Goal: Task Accomplishment & Management: Manage account settings

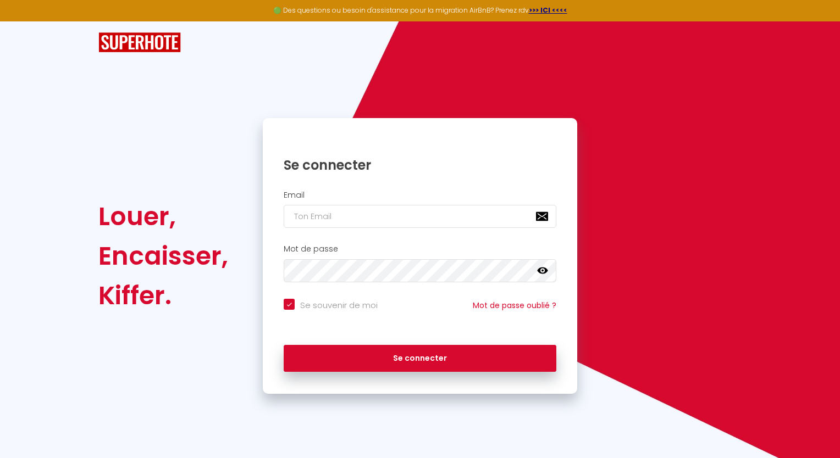
drag, startPoint x: 332, startPoint y: 186, endPoint x: 332, endPoint y: 196, distance: 9.9
click at [332, 186] on div "Email" at bounding box center [420, 212] width 314 height 54
click at [336, 209] on input "email" at bounding box center [420, 216] width 273 height 23
type input "d"
checkbox input "true"
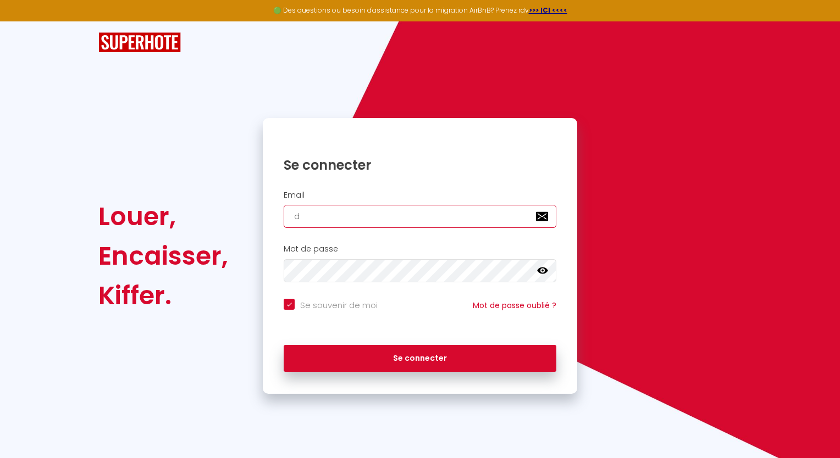
type input "dv"
checkbox input "true"
type input "dvg"
checkbox input "true"
type input "dvg."
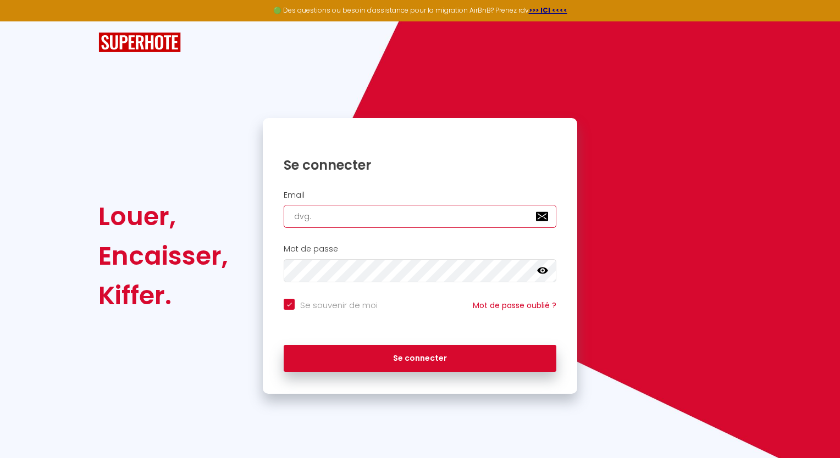
checkbox input "true"
type input "dvg.m"
checkbox input "true"
type input "[DOMAIN_NAME]"
checkbox input "true"
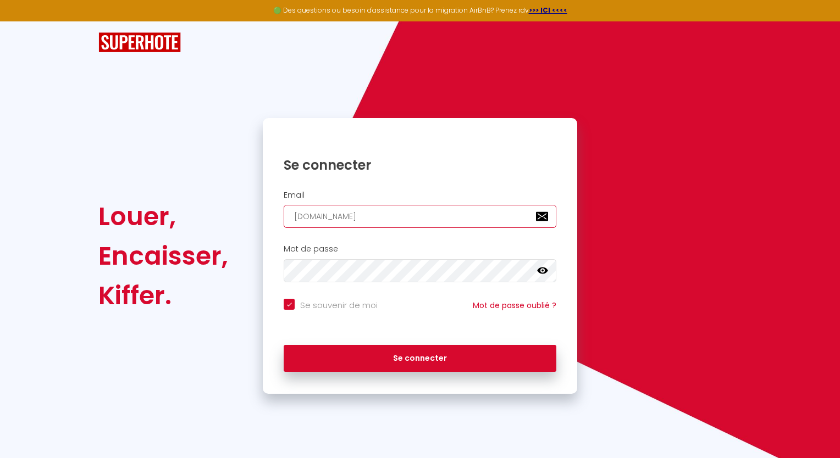
type input "[DOMAIN_NAME]"
checkbox input "true"
type input "dvg.mana"
checkbox input "true"
type input "dvg.manag"
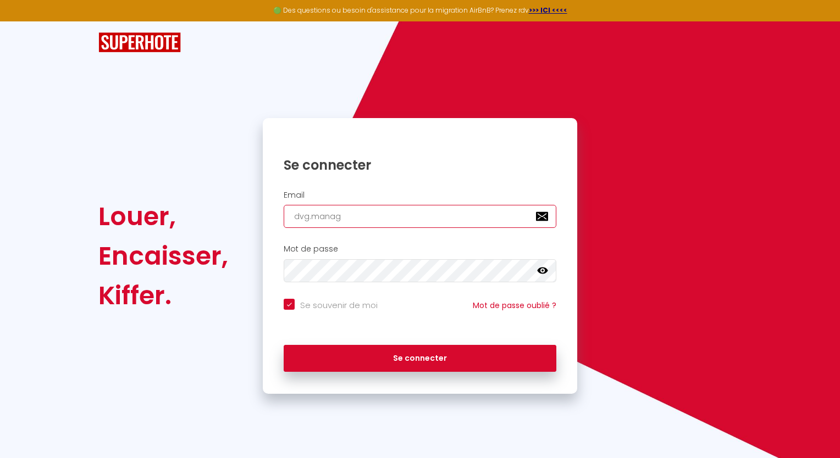
checkbox input "true"
type input "dvg.manage"
checkbox input "true"
type input "dvg.managem"
checkbox input "true"
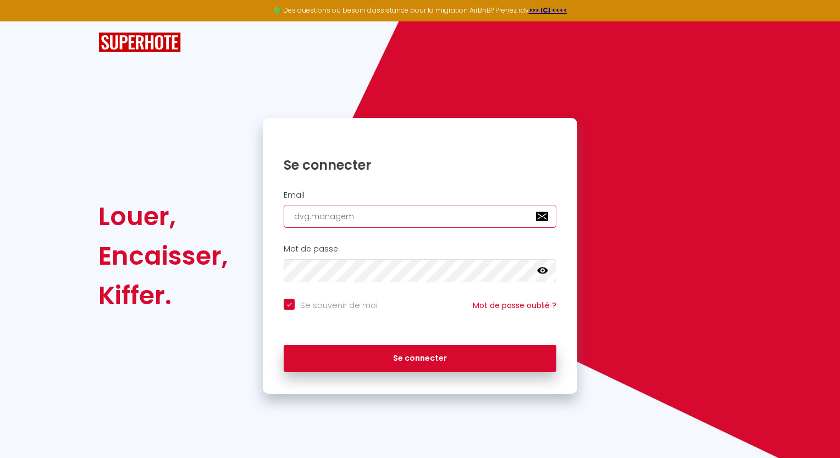
type input "dvg.manageme"
checkbox input "true"
type input "dvg.managemen"
checkbox input "true"
type input "dvg.management"
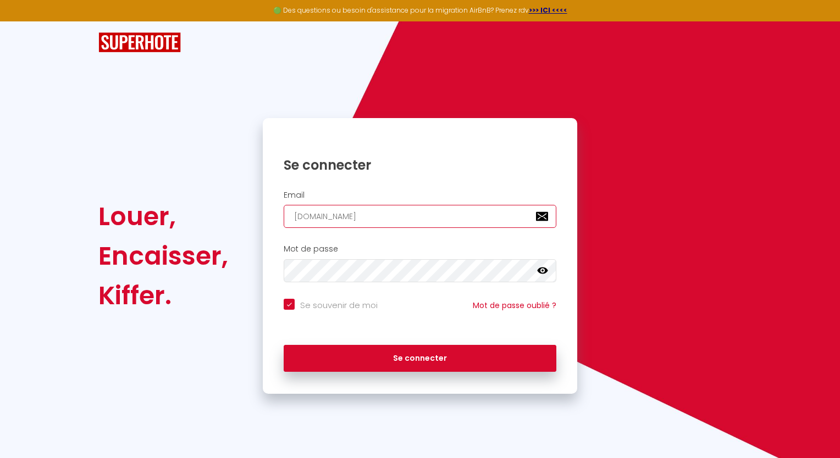
checkbox input "true"
type input "dvg.management7"
checkbox input "true"
type input "dvg.management74"
checkbox input "true"
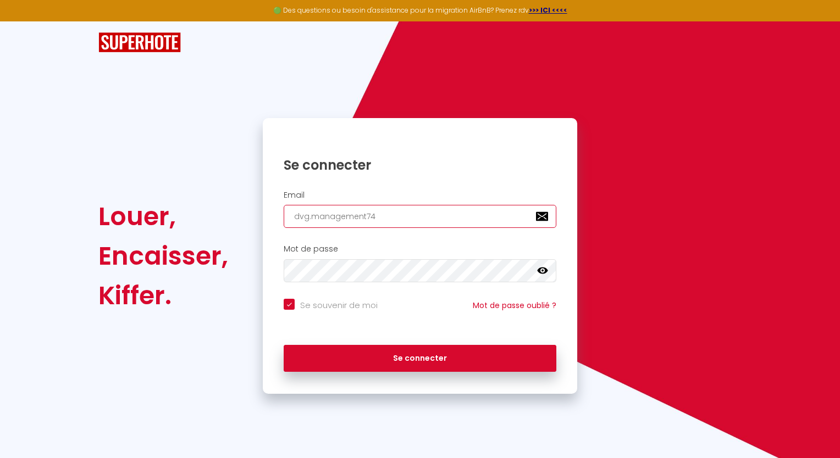
type input "dvg.management74@"
checkbox input "true"
type input "dvg.management74@g"
checkbox input "true"
type input "dvg.management74@gm"
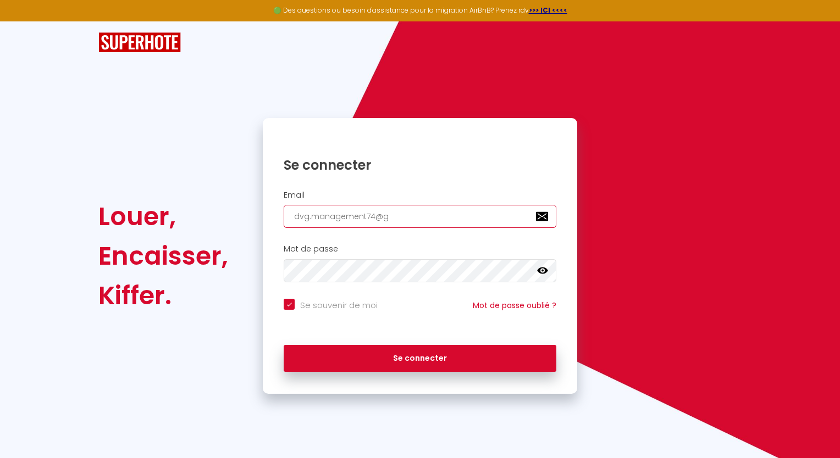
checkbox input "true"
type input "dvg.management74@gma"
checkbox input "true"
type input "dvg.management74@gmai"
checkbox input "true"
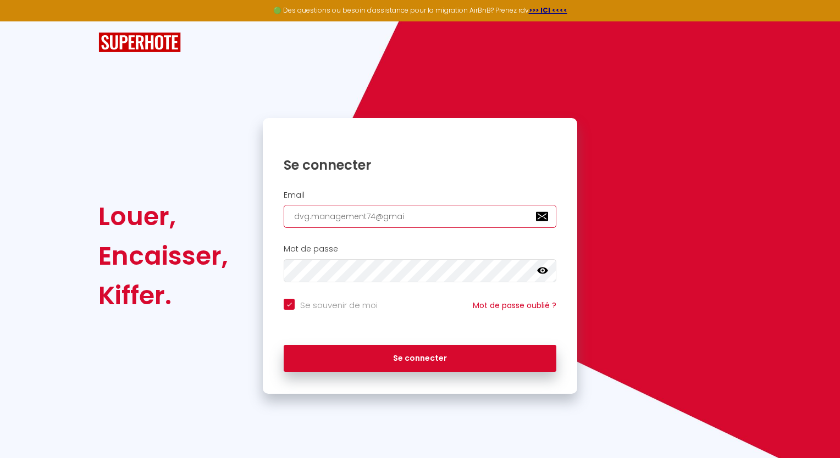
type input "dvg.management74@gmail"
checkbox input "true"
type input "dvg.management74@gmail."
checkbox input "true"
type input "dvg.management74@gmail.c"
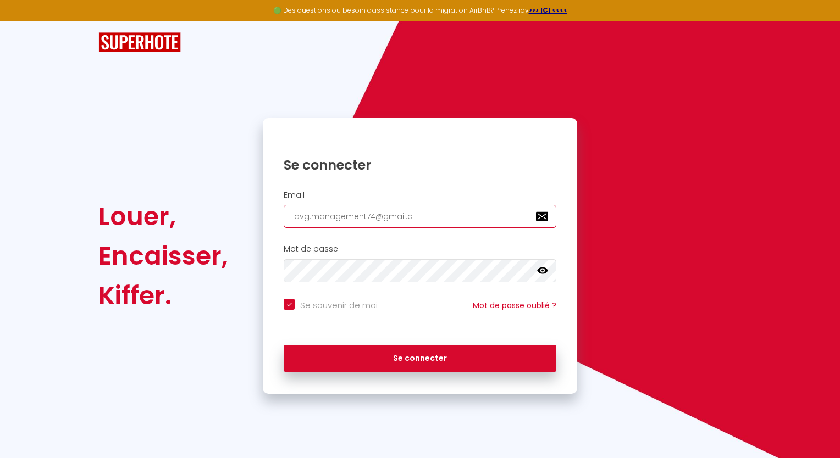
checkbox input "true"
type input "dvg.management74@gmail.co"
checkbox input "true"
type input "[EMAIL_ADDRESS][DOMAIN_NAME]"
checkbox input "true"
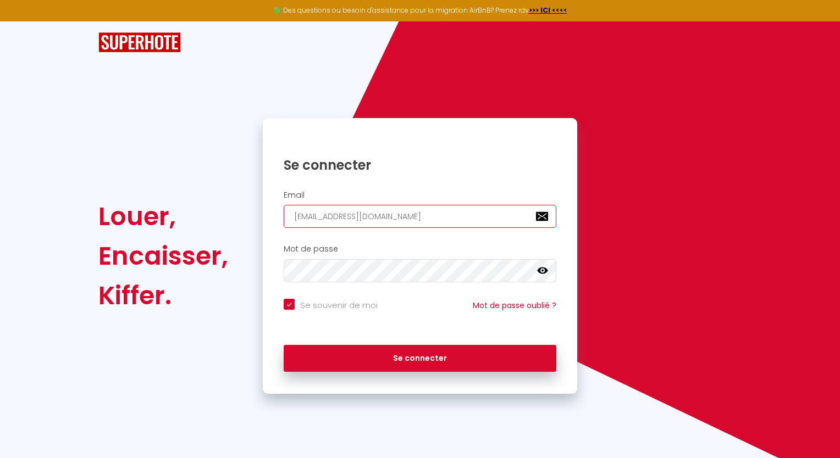
type input "[EMAIL_ADDRESS][DOMAIN_NAME]"
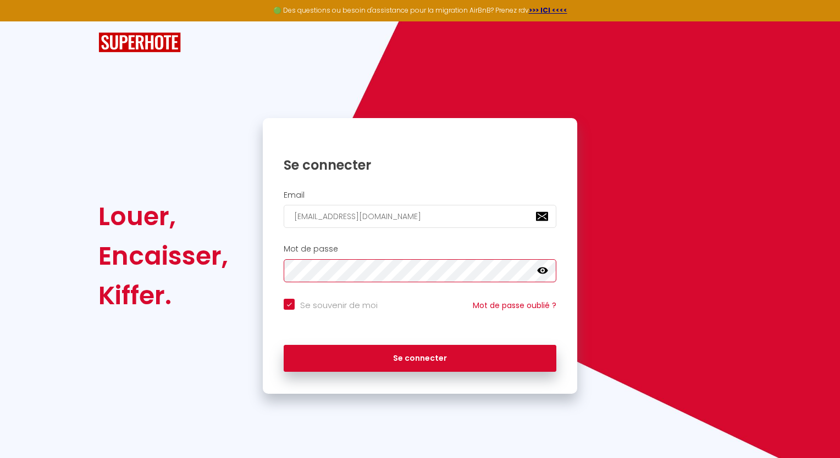
click at [284, 345] on button "Se connecter" at bounding box center [420, 358] width 273 height 27
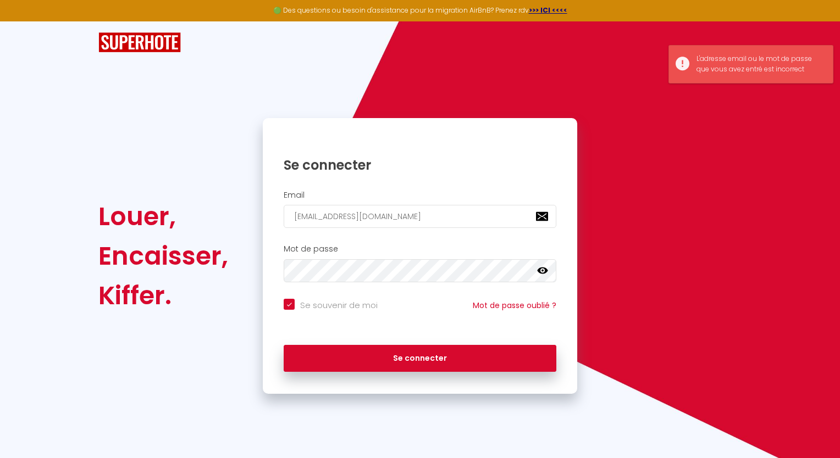
click at [283, 300] on div "Se souvenir de moi" at bounding box center [330, 305] width 121 height 13
click at [544, 273] on icon at bounding box center [542, 271] width 11 height 7
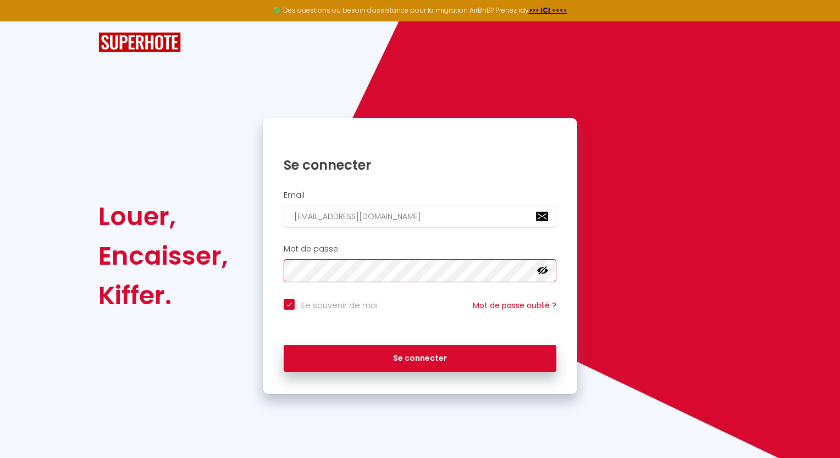
click at [284, 345] on button "Se connecter" at bounding box center [420, 358] width 273 height 27
checkbox input "true"
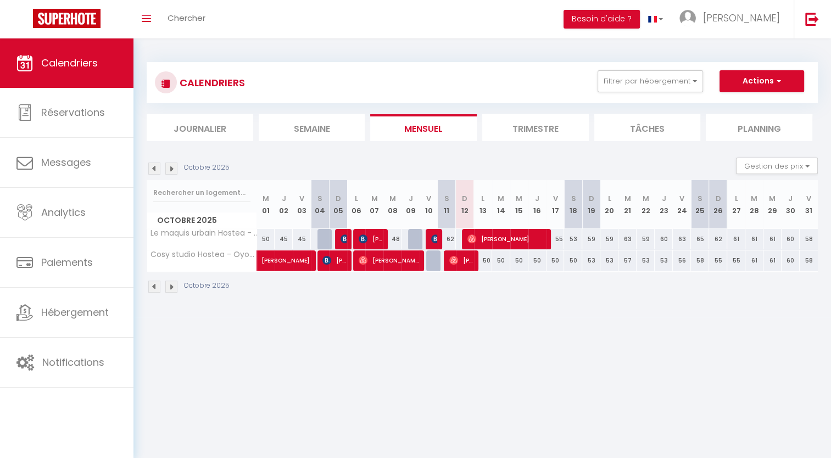
click at [158, 169] on img at bounding box center [154, 169] width 12 height 12
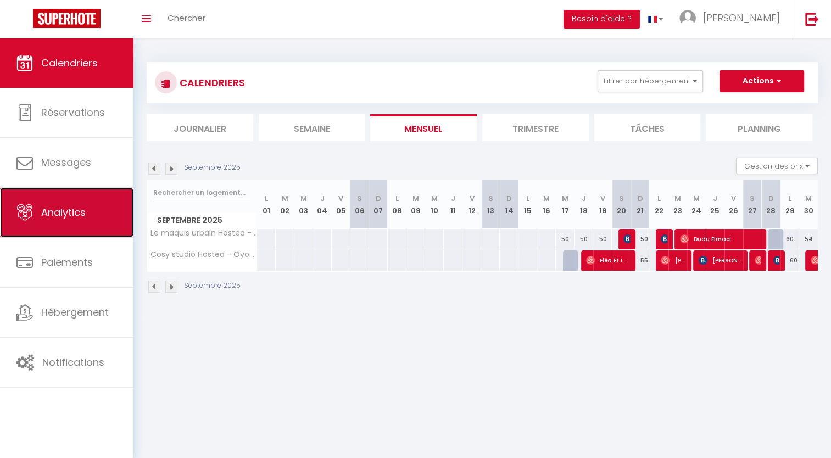
click at [57, 222] on link "Analytics" at bounding box center [67, 212] width 134 height 49
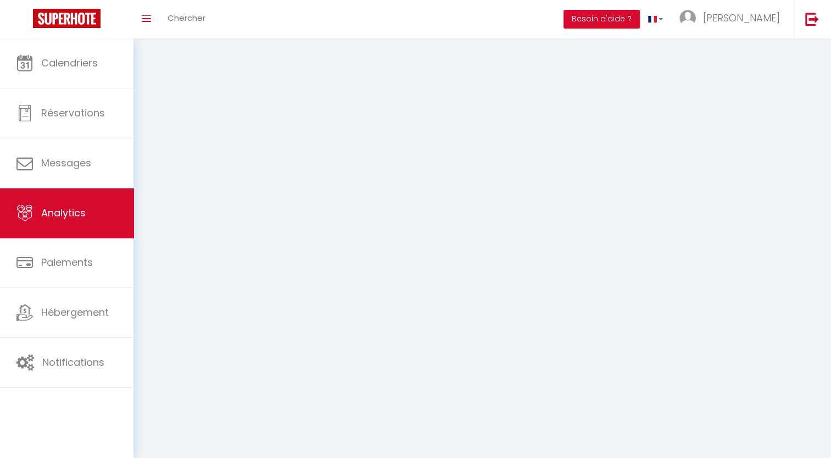
select select "2025"
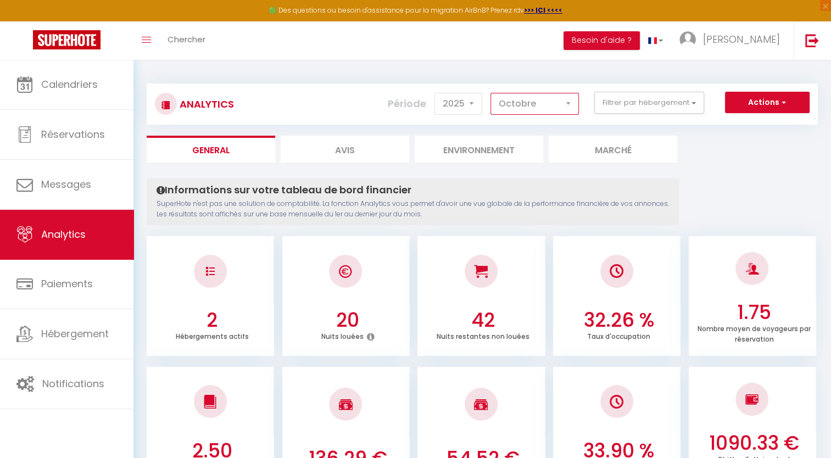
click at [572, 111] on select "Janvier Février Mars Avril Mai Juin Juillet Août Septembre Octobre Novembre Déc…" at bounding box center [535, 104] width 88 height 22
select select "9"
click at [491, 93] on select "Janvier Février Mars Avril Mai Juin Juillet Août Septembre Octobre Novembre Déc…" at bounding box center [535, 104] width 88 height 22
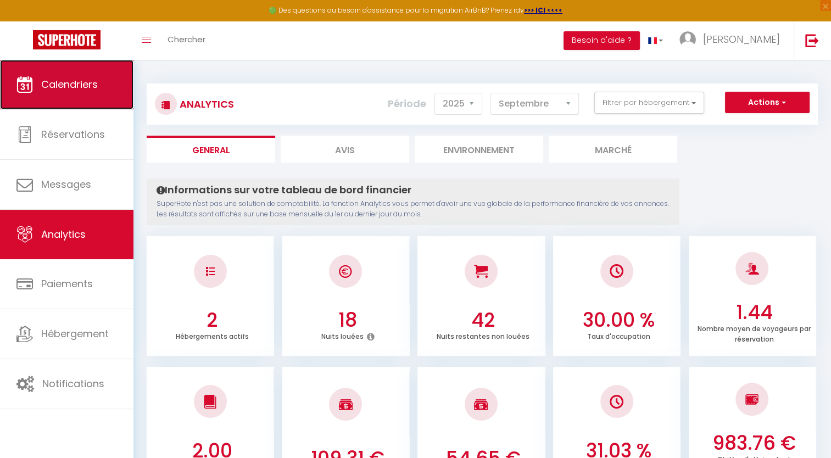
click at [78, 98] on link "Calendriers" at bounding box center [67, 84] width 134 height 49
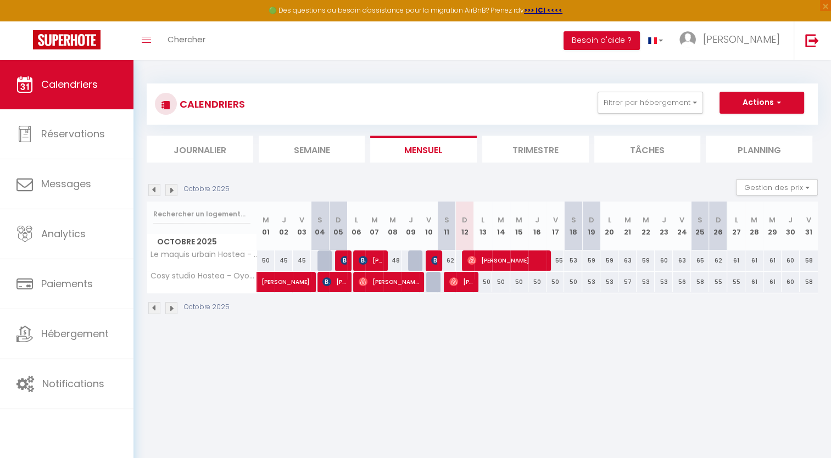
click at [152, 187] on img at bounding box center [154, 190] width 12 height 12
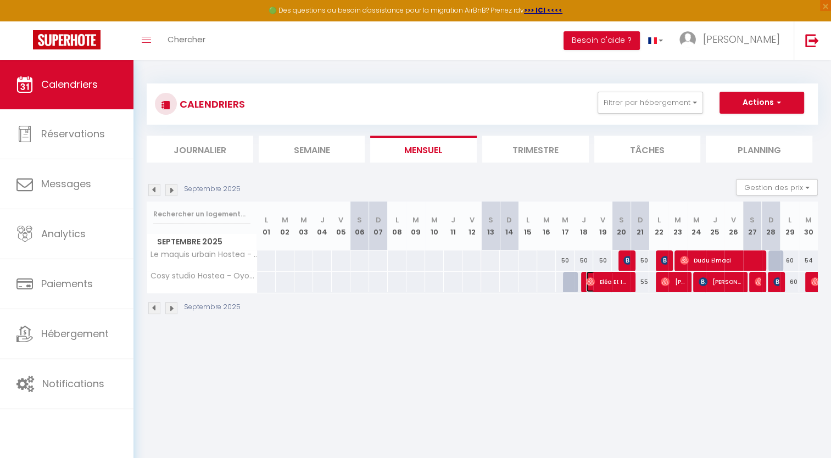
click at [591, 285] on img at bounding box center [590, 282] width 9 height 9
select select "OK"
select select "0"
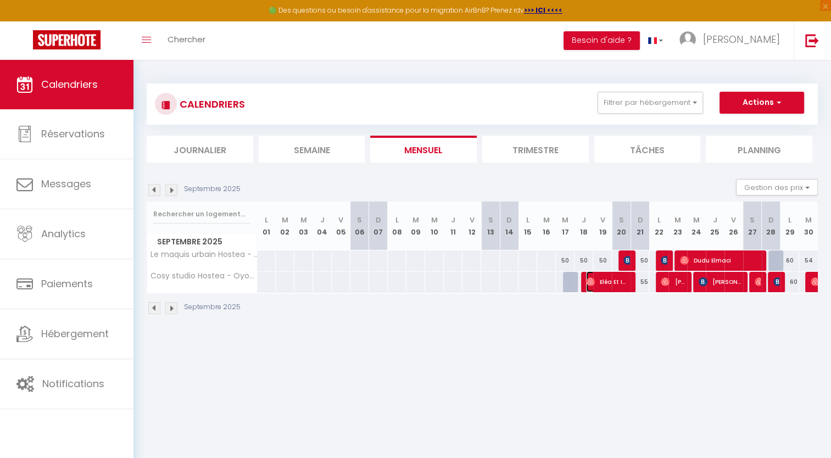
select select "1"
select select
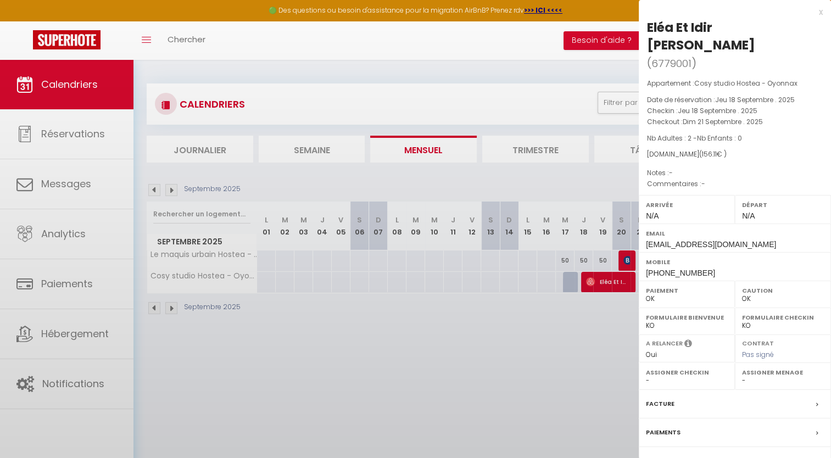
click at [591, 285] on div at bounding box center [415, 229] width 831 height 458
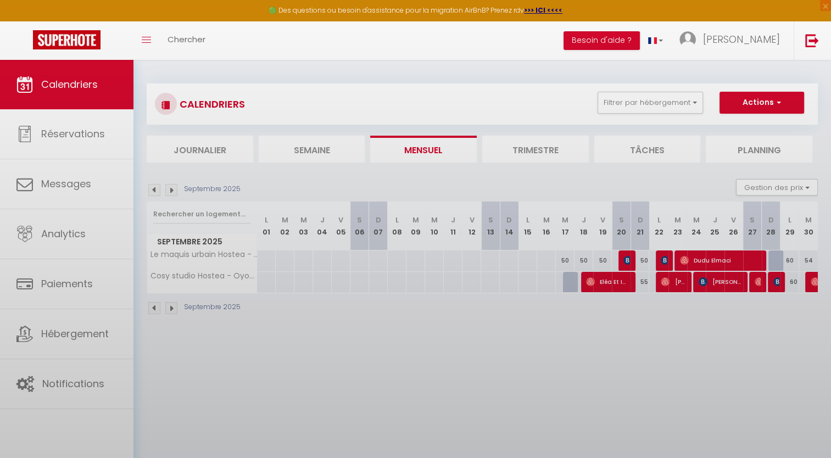
click at [591, 285] on body "🟢 Des questions ou besoin d'assistance pour la migration AirBnB? Prenez rdv >>>…" at bounding box center [415, 289] width 831 height 458
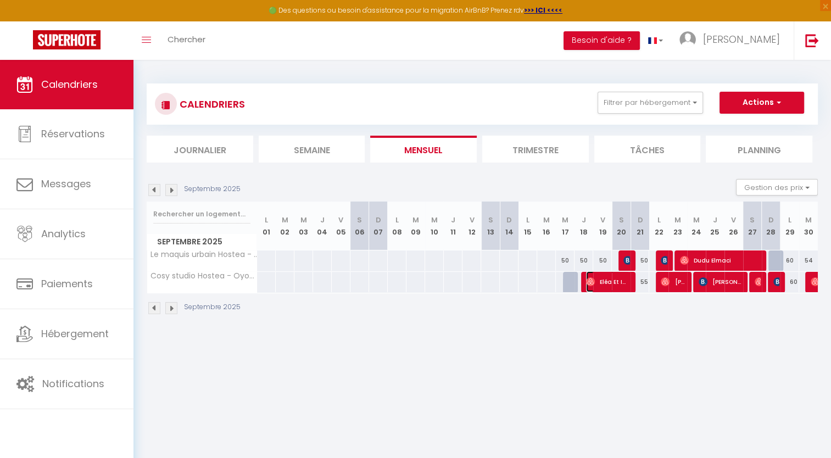
click at [592, 280] on img at bounding box center [590, 282] width 9 height 9
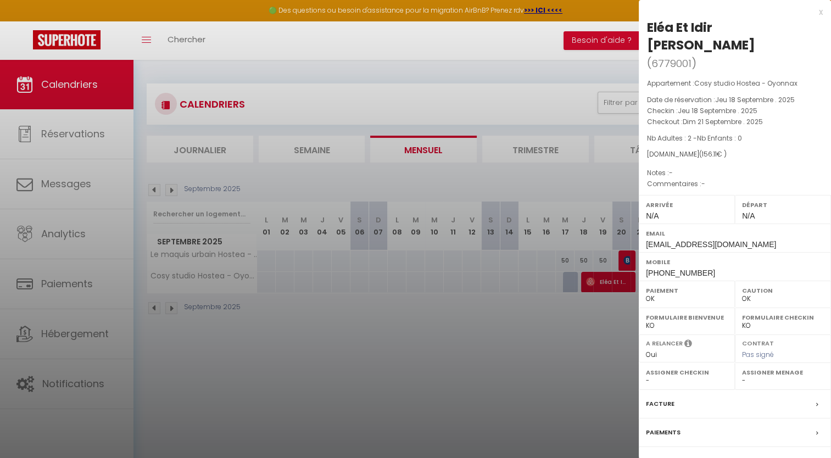
click at [545, 313] on div at bounding box center [415, 229] width 831 height 458
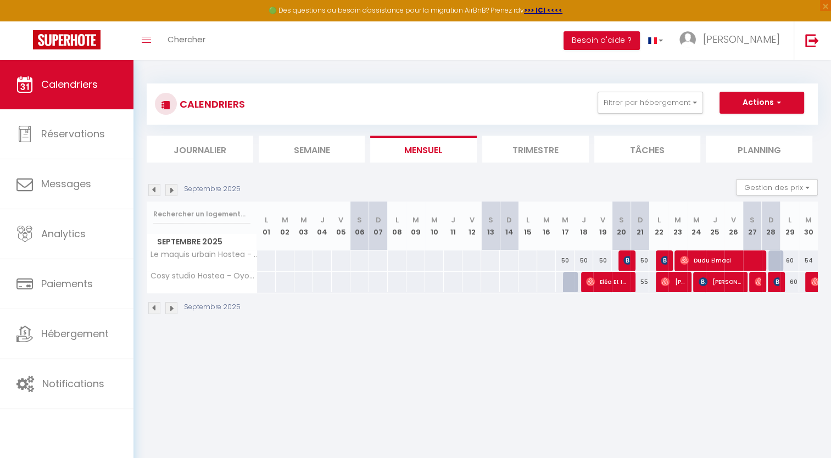
click at [174, 306] on img at bounding box center [171, 308] width 12 height 12
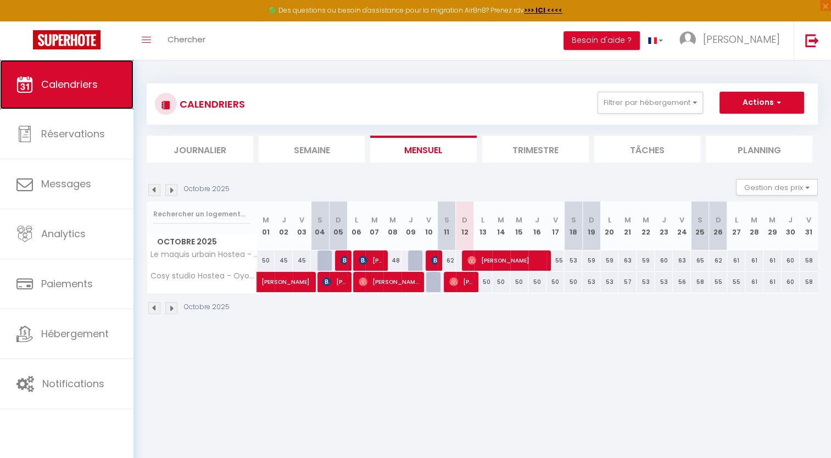
click at [78, 85] on span "Calendriers" at bounding box center [69, 84] width 57 height 14
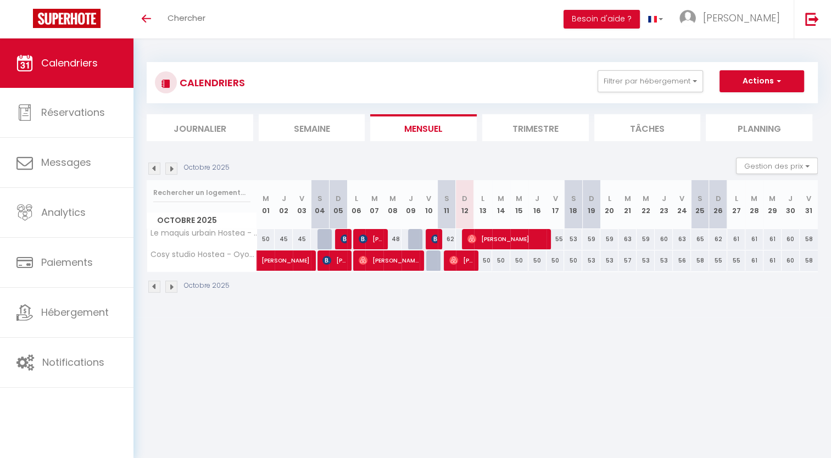
click at [157, 171] on img at bounding box center [154, 169] width 12 height 12
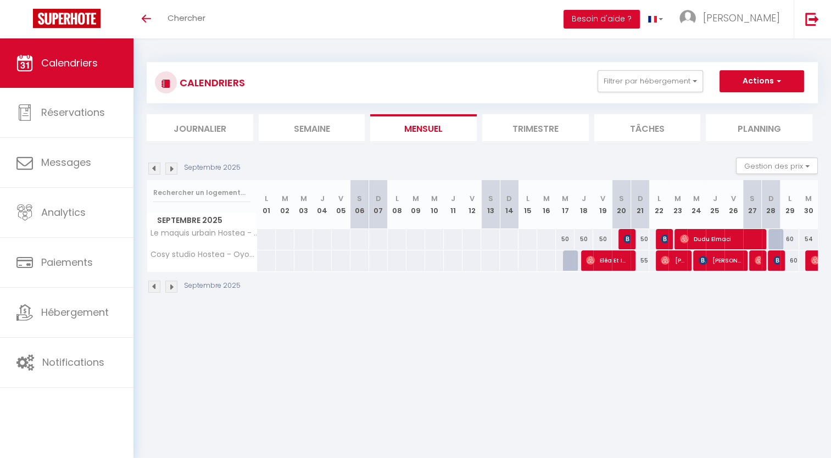
click at [169, 171] on img at bounding box center [171, 169] width 12 height 12
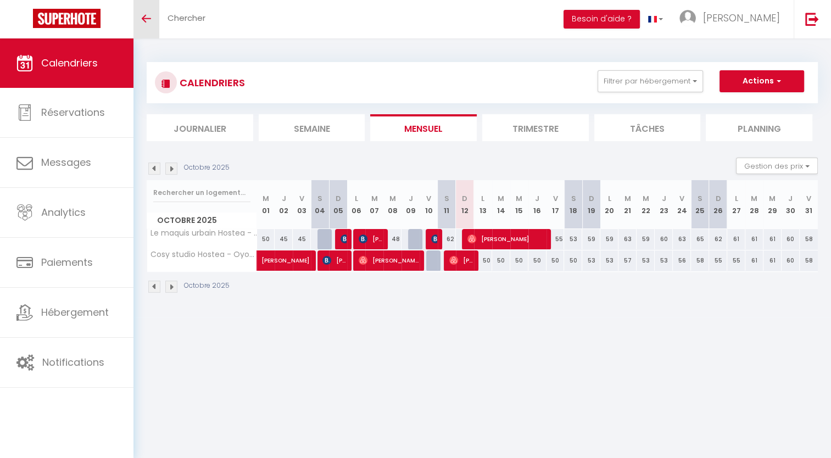
click at [145, 30] on link "Toggle menubar" at bounding box center [147, 19] width 26 height 38
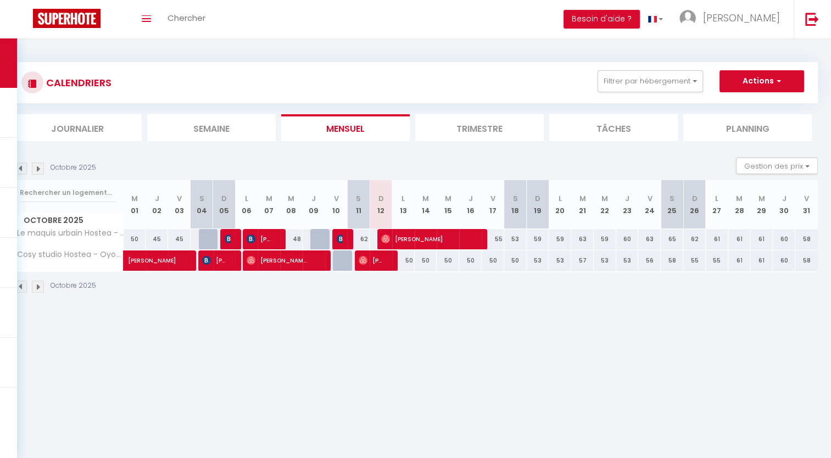
click at [343, 263] on div at bounding box center [344, 261] width 23 height 21
type input "50"
type input "Ven 10 Octobre 2025"
type input "Sam 11 Octobre 2025"
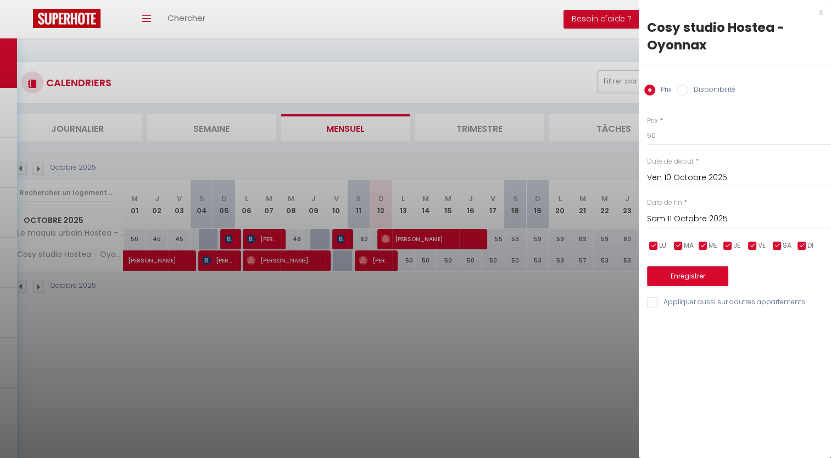
click at [815, 13] on div "x" at bounding box center [731, 11] width 184 height 13
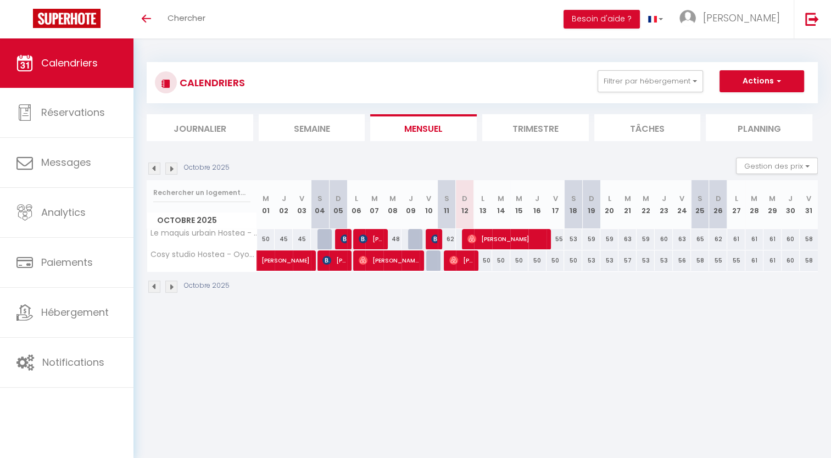
click at [452, 240] on div "62" at bounding box center [447, 239] width 18 height 20
type input "62"
type input "Sam 11 Octobre 2025"
type input "Dim 12 Octobre 2025"
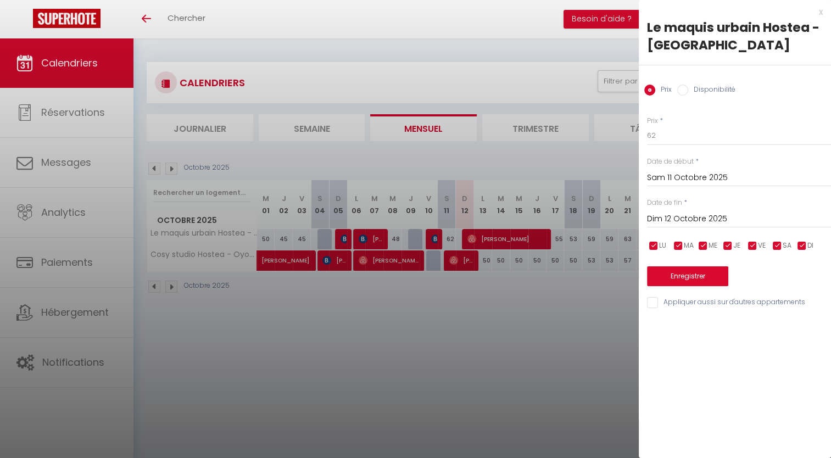
click at [823, 12] on div "x Le maquis urbain Hostea - Oyonnax Prix Disponibilité Prix * 62 Statut * Dispo…" at bounding box center [735, 160] width 192 height 320
click at [818, 15] on div "x" at bounding box center [731, 11] width 184 height 13
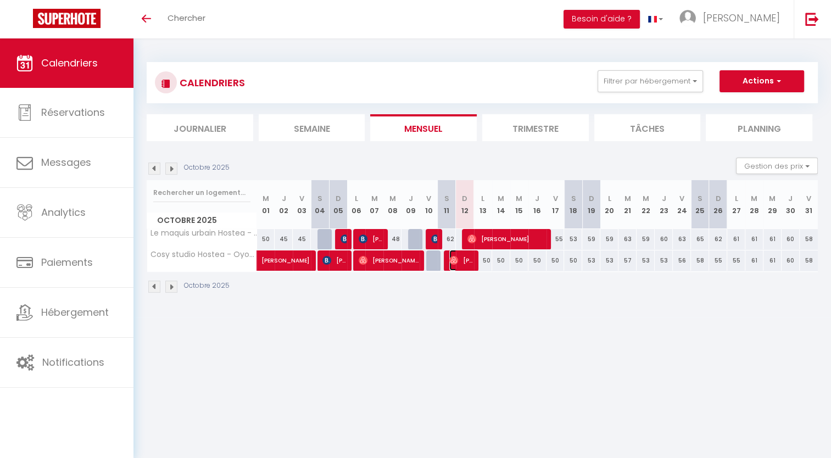
click at [464, 258] on span "[PERSON_NAME]" at bounding box center [462, 260] width 24 height 21
select select "OK"
select select "0"
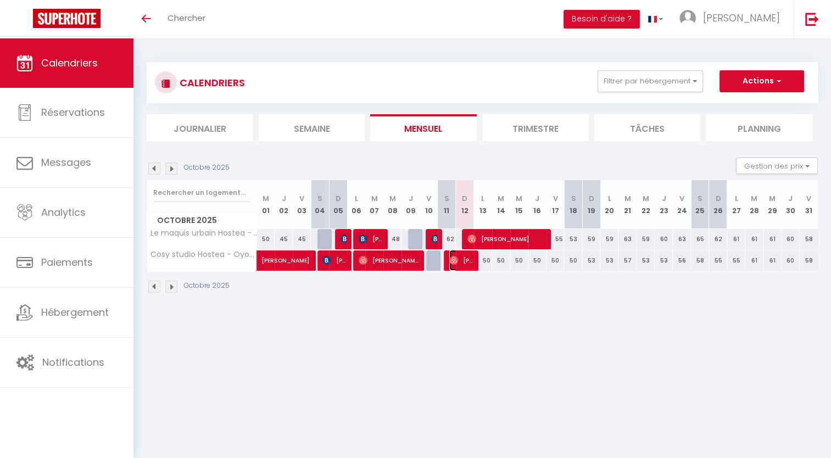
select select "1"
select select
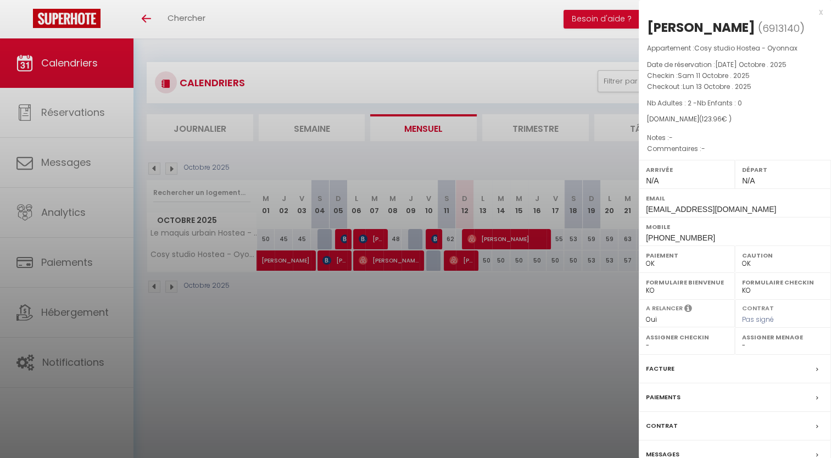
click at [392, 263] on div at bounding box center [415, 229] width 831 height 458
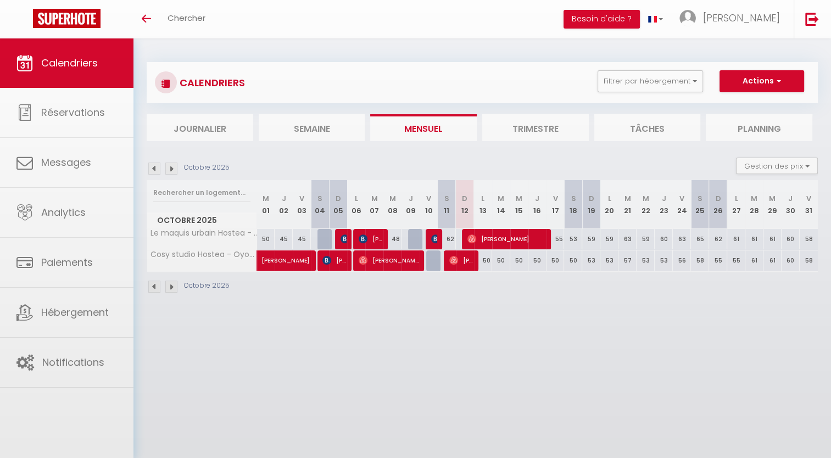
click at [392, 263] on div at bounding box center [415, 229] width 831 height 458
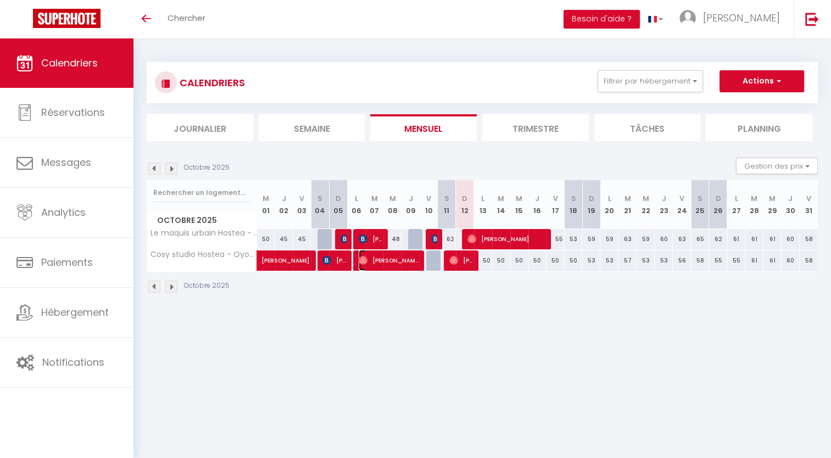
click at [392, 263] on span "[PERSON_NAME]" at bounding box center [389, 260] width 60 height 21
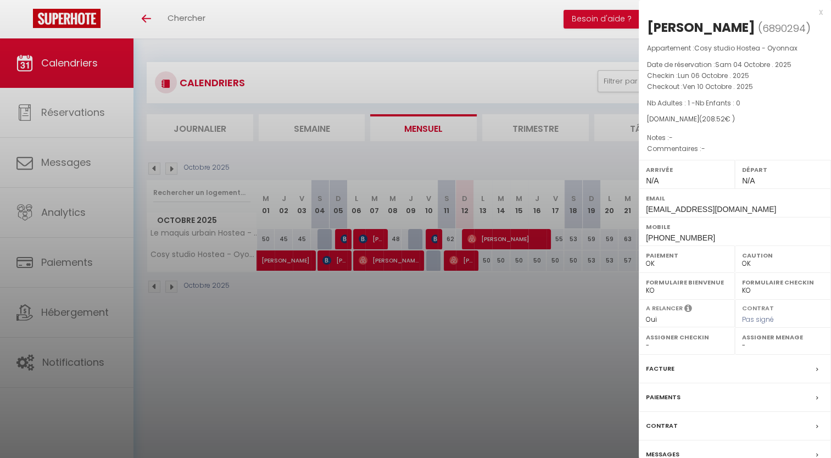
click at [332, 265] on div at bounding box center [415, 229] width 831 height 458
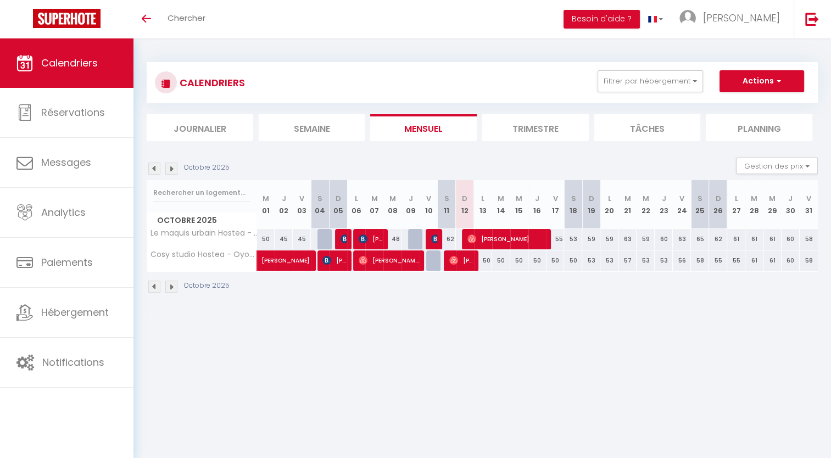
click at [297, 259] on body "🟢 Des questions ou besoin d'assistance pour la migration AirBnB? Prenez rdv >>>…" at bounding box center [415, 267] width 831 height 458
click at [297, 259] on span "[PERSON_NAME]" at bounding box center [300, 255] width 76 height 21
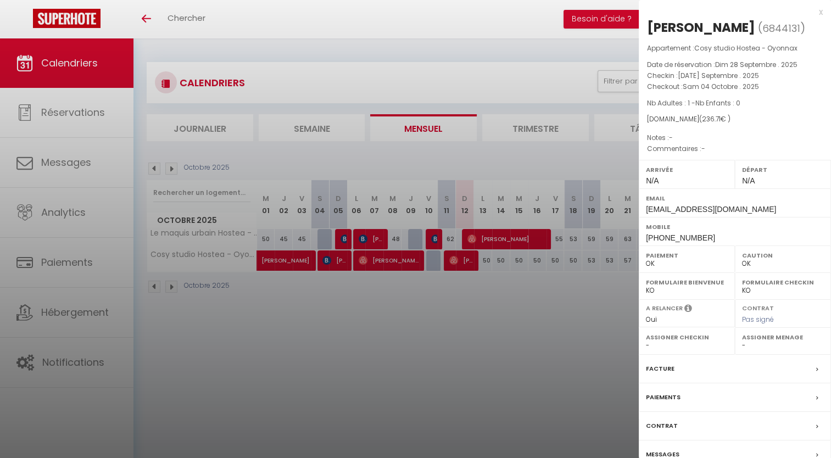
click at [332, 264] on div at bounding box center [415, 229] width 831 height 458
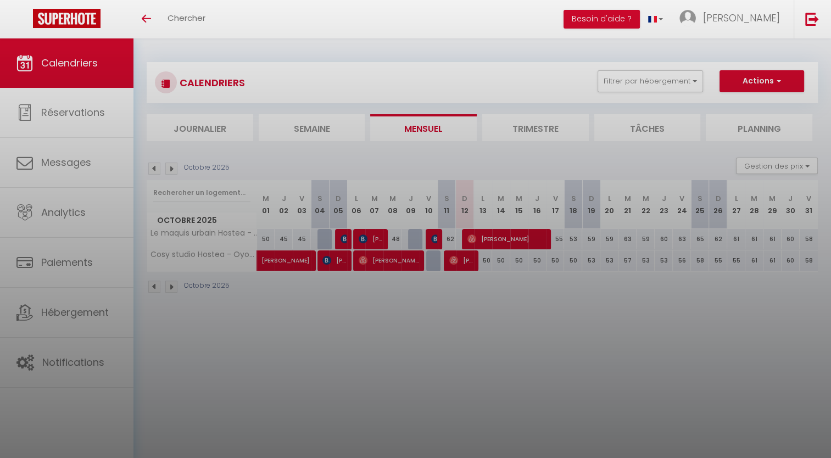
click at [332, 264] on div at bounding box center [415, 229] width 831 height 458
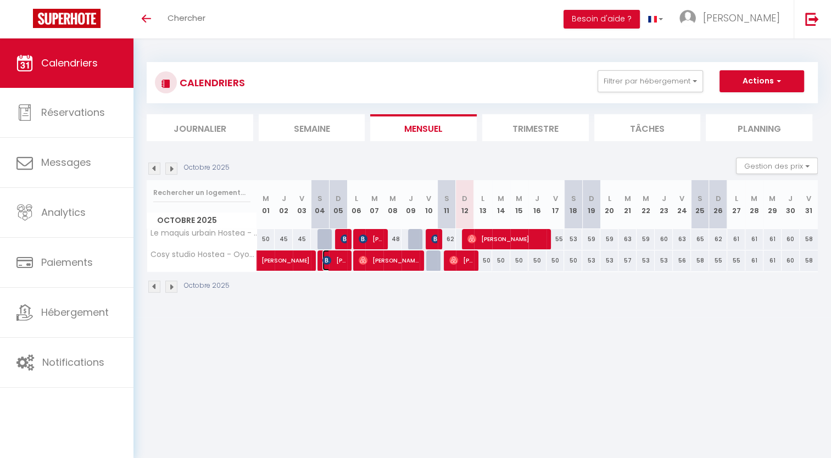
click at [332, 264] on span "[PERSON_NAME]" at bounding box center [335, 260] width 24 height 21
select select "KO"
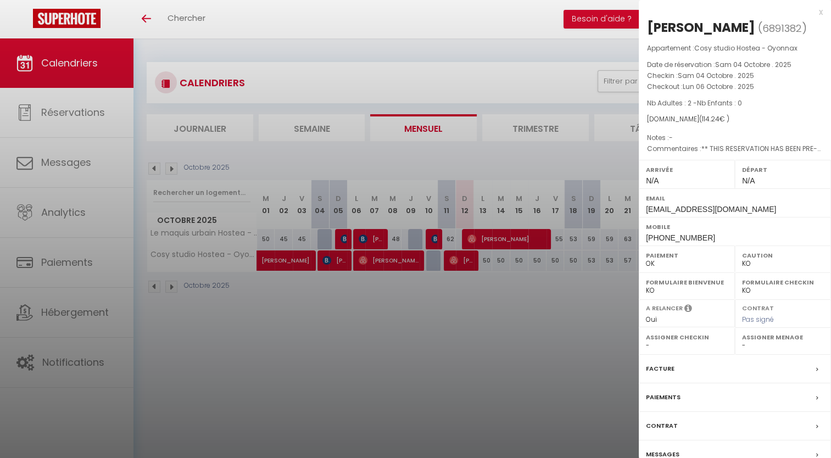
click at [345, 244] on div at bounding box center [415, 229] width 831 height 458
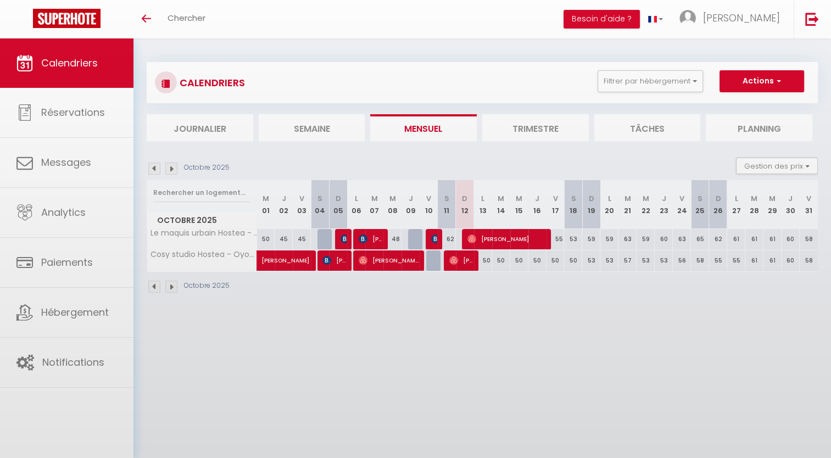
click at [345, 244] on body "🟢 Des questions ou besoin d'assistance pour la migration AirBnB? Prenez rdv >>>…" at bounding box center [415, 267] width 831 height 458
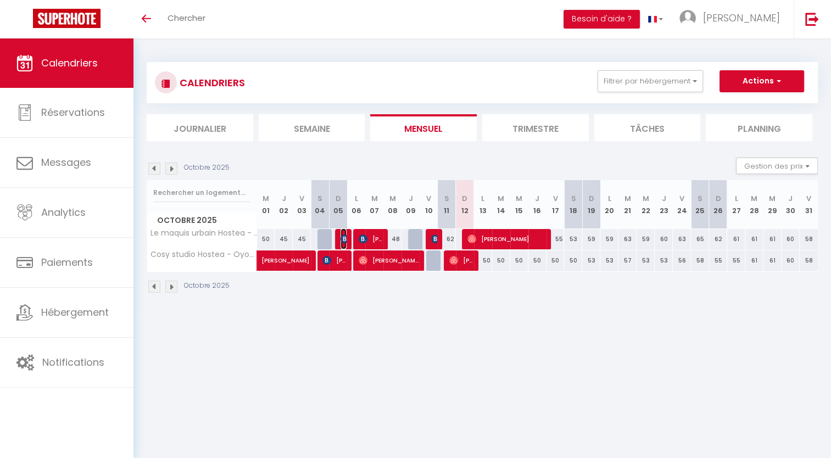
click at [346, 239] on img at bounding box center [345, 239] width 9 height 9
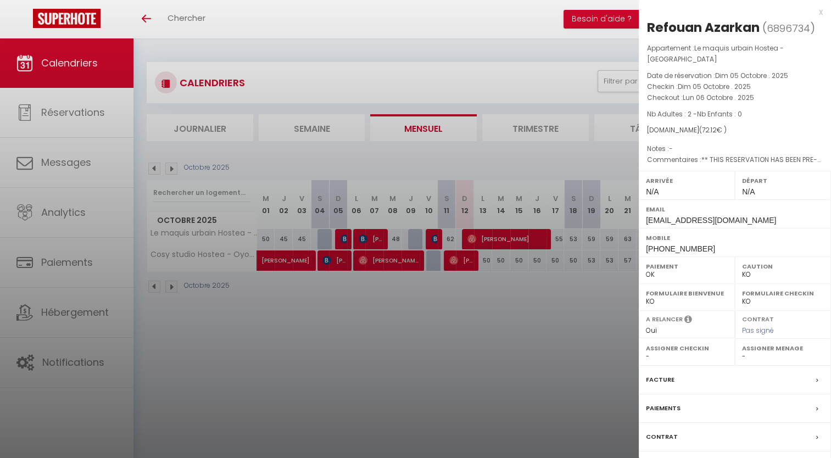
click at [369, 230] on div at bounding box center [415, 229] width 831 height 458
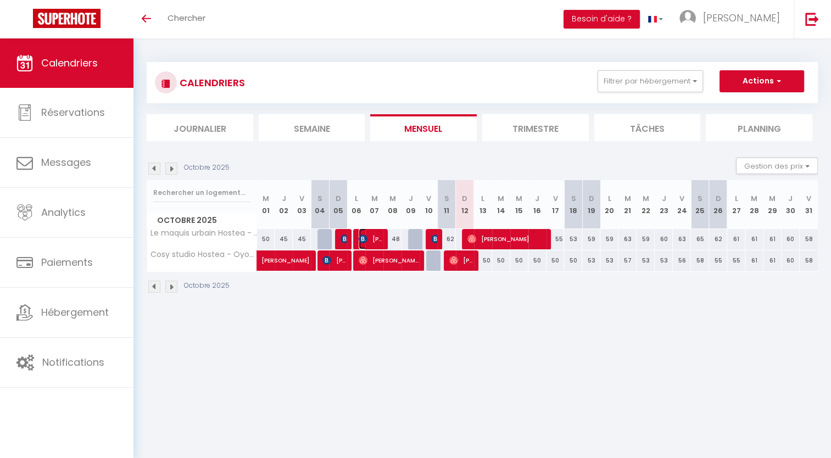
click at [370, 235] on span "[PERSON_NAME]" at bounding box center [371, 239] width 24 height 21
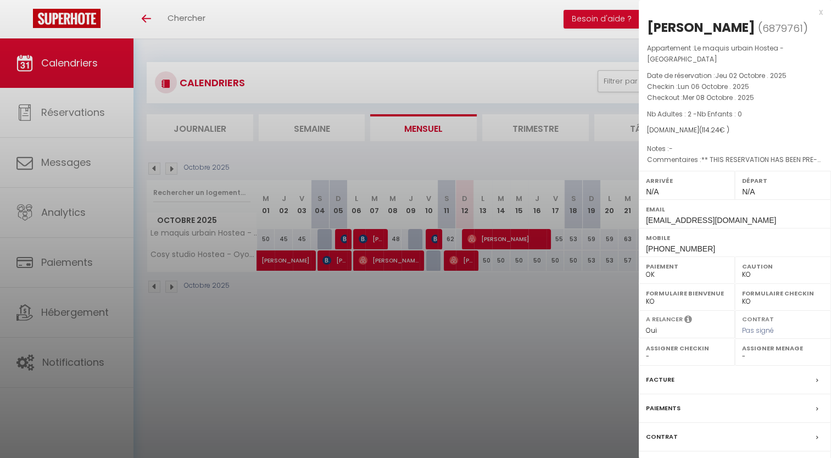
click at [442, 241] on div at bounding box center [415, 229] width 831 height 458
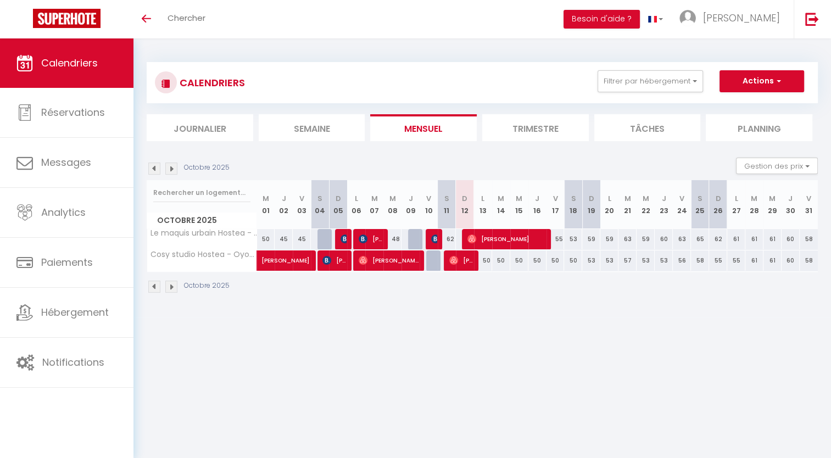
click at [442, 241] on body "🟢 Des questions ou besoin d'assistance pour la migration AirBnB? Prenez rdv >>>…" at bounding box center [415, 267] width 831 height 458
click at [440, 241] on div "62" at bounding box center [447, 239] width 18 height 20
type input "62"
type input "Sam 11 Octobre 2025"
type input "Dim 12 Octobre 2025"
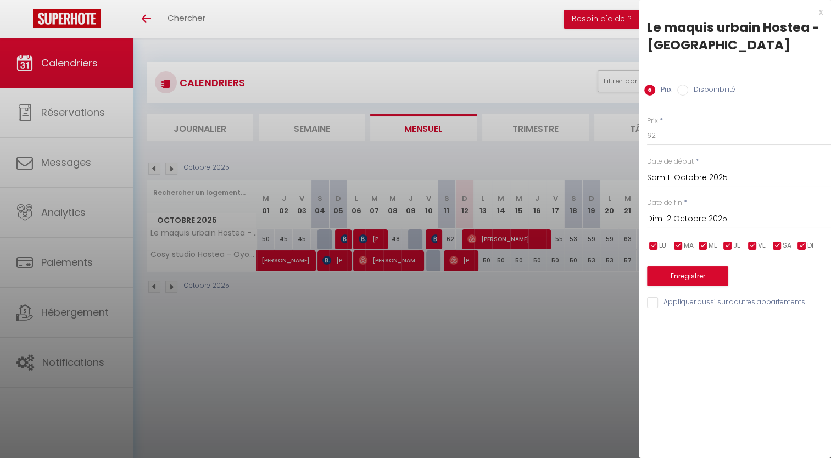
click at [824, 13] on div "x Le maquis urbain Hostea - Oyonnax Prix Disponibilité Prix * 62 Statut * Dispo…" at bounding box center [735, 160] width 192 height 320
click at [820, 14] on div "x" at bounding box center [731, 11] width 184 height 13
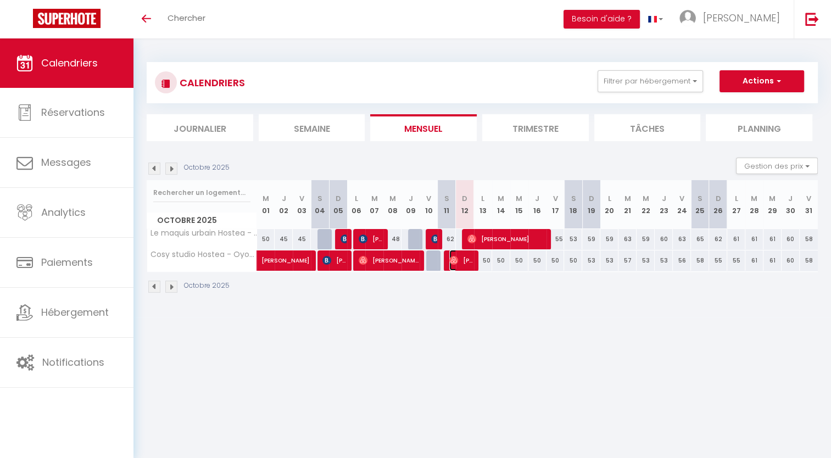
click at [463, 260] on span "[PERSON_NAME]" at bounding box center [462, 260] width 24 height 21
select select "OK"
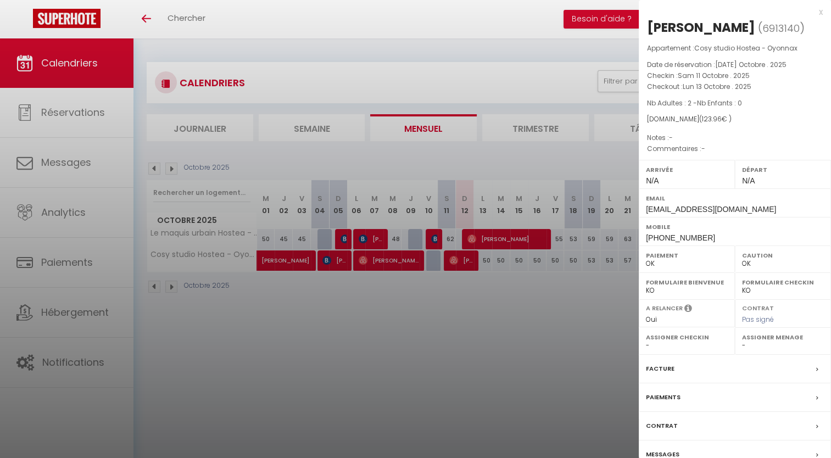
click at [767, 339] on label "Assigner Menage" at bounding box center [783, 337] width 82 height 11
click at [459, 381] on div at bounding box center [415, 229] width 831 height 458
